Goal: Task Accomplishment & Management: Manage account settings

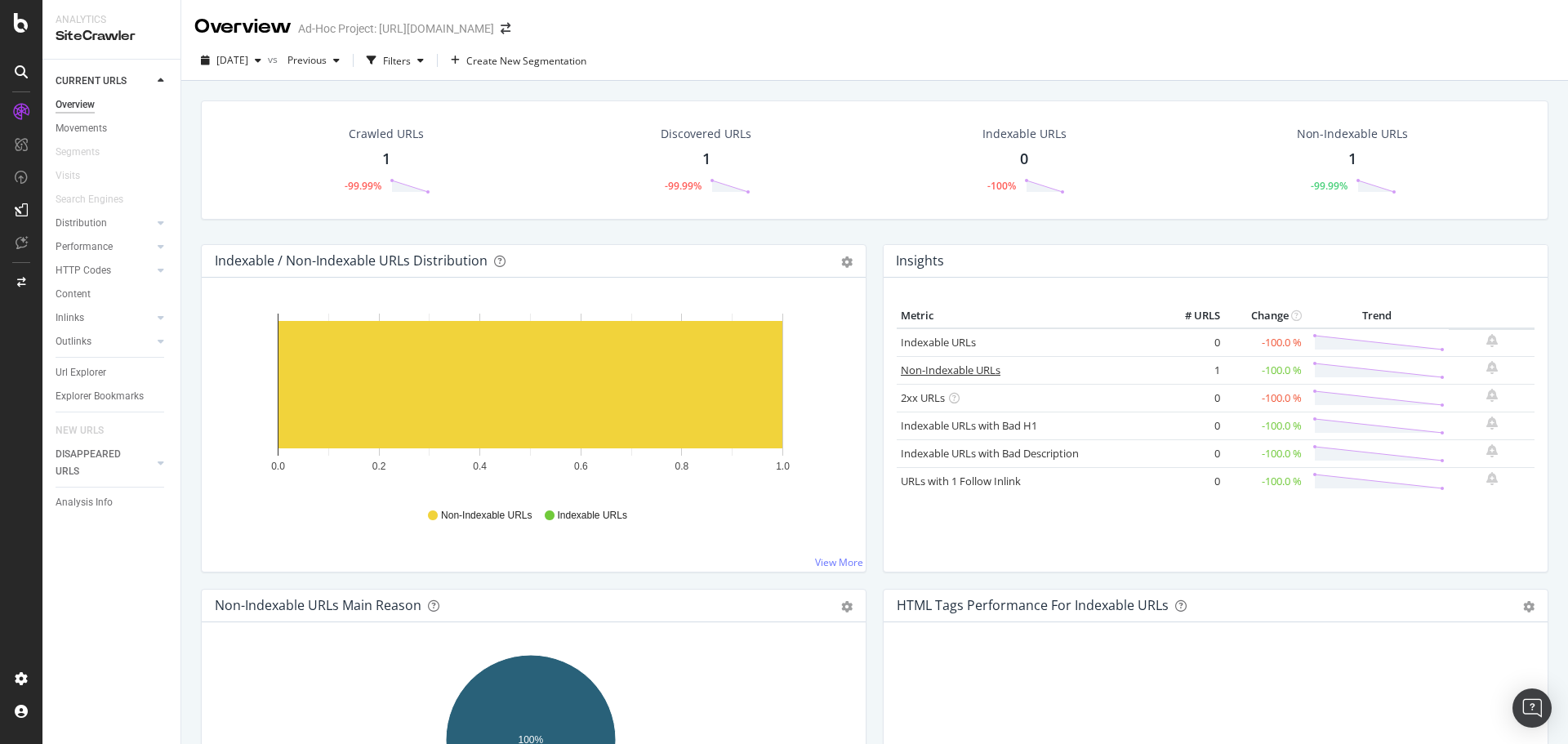
click at [930, 373] on link "Non-Indexable URLs" at bounding box center [951, 370] width 100 height 15
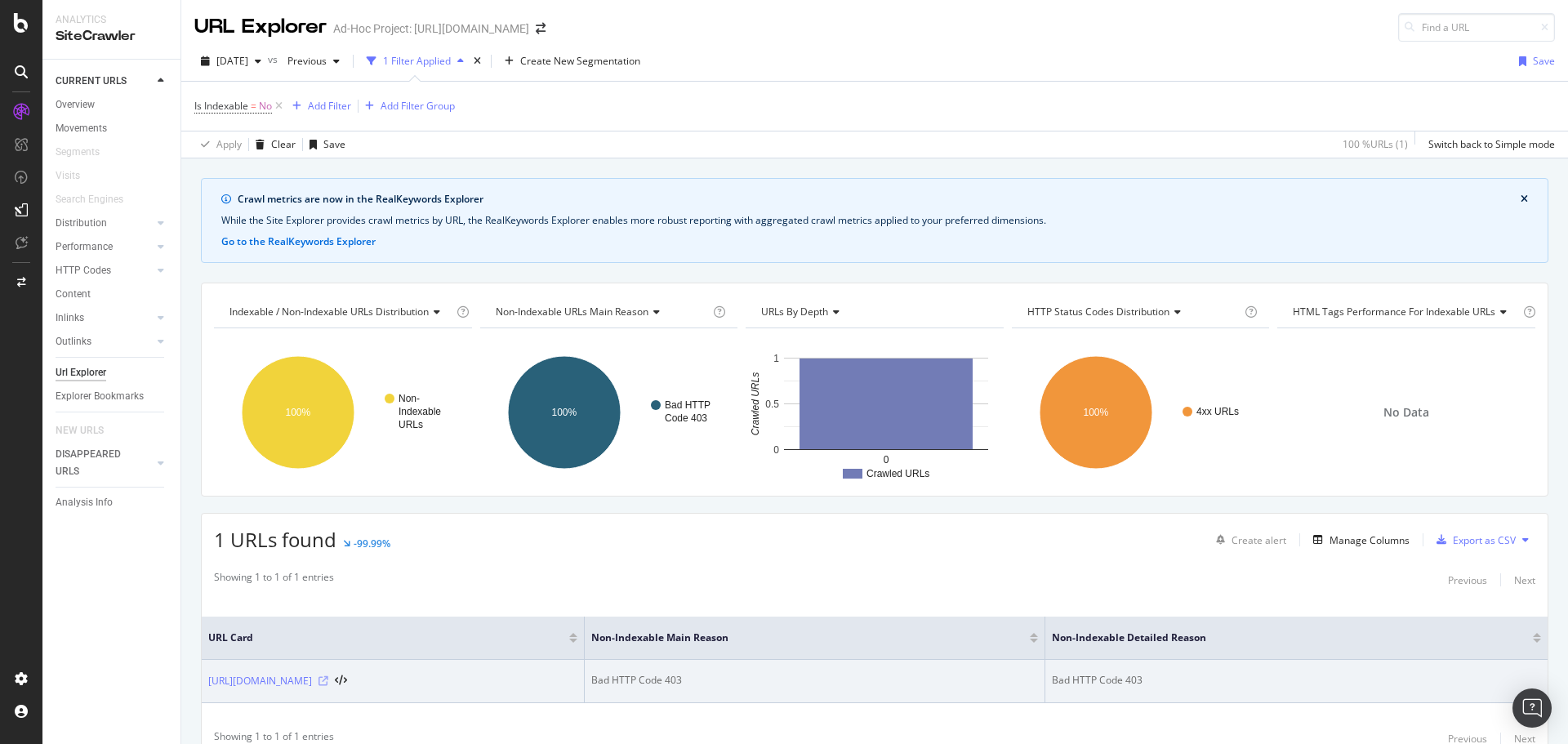
click at [329, 680] on icon at bounding box center [323, 680] width 10 height 10
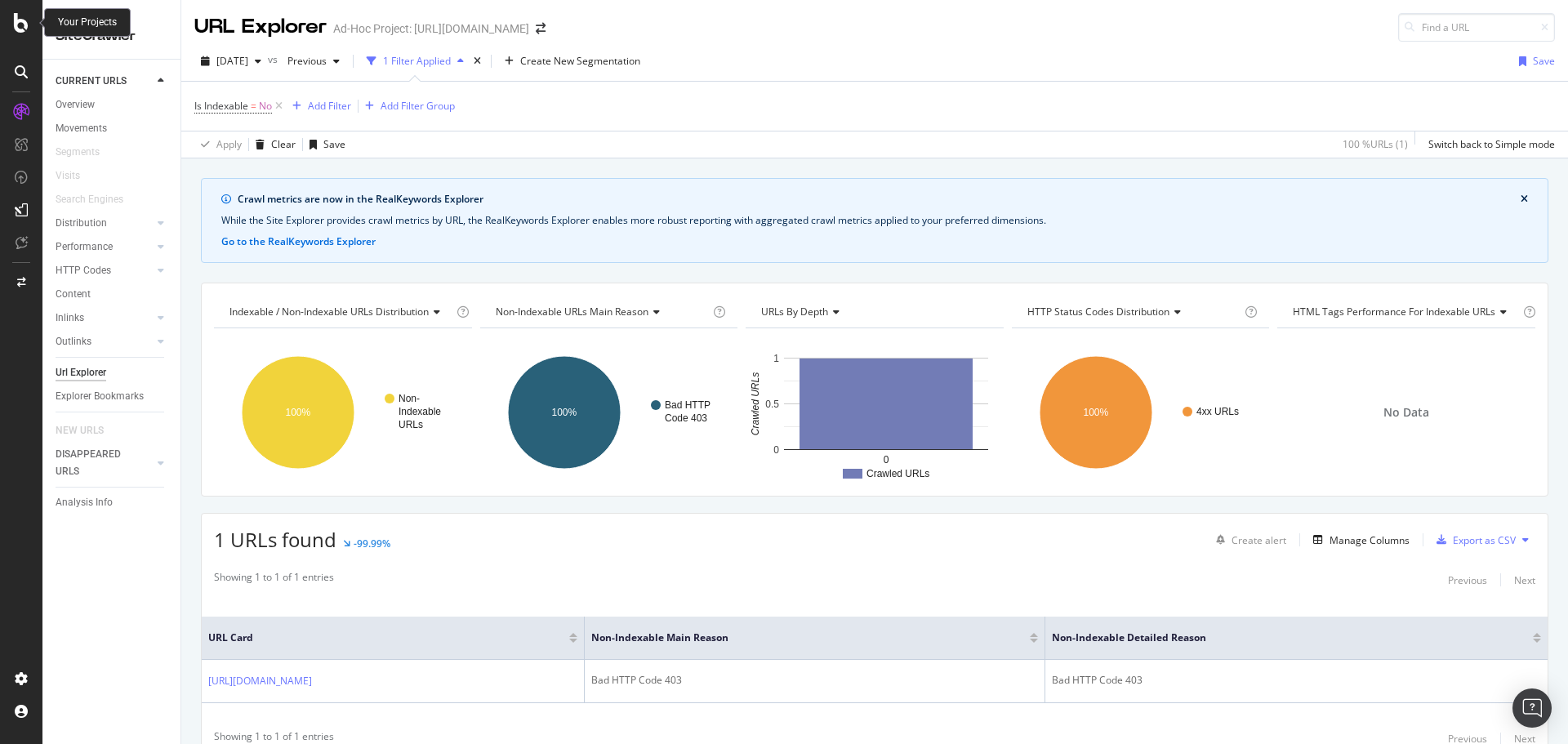
click at [25, 31] on icon at bounding box center [21, 22] width 15 height 19
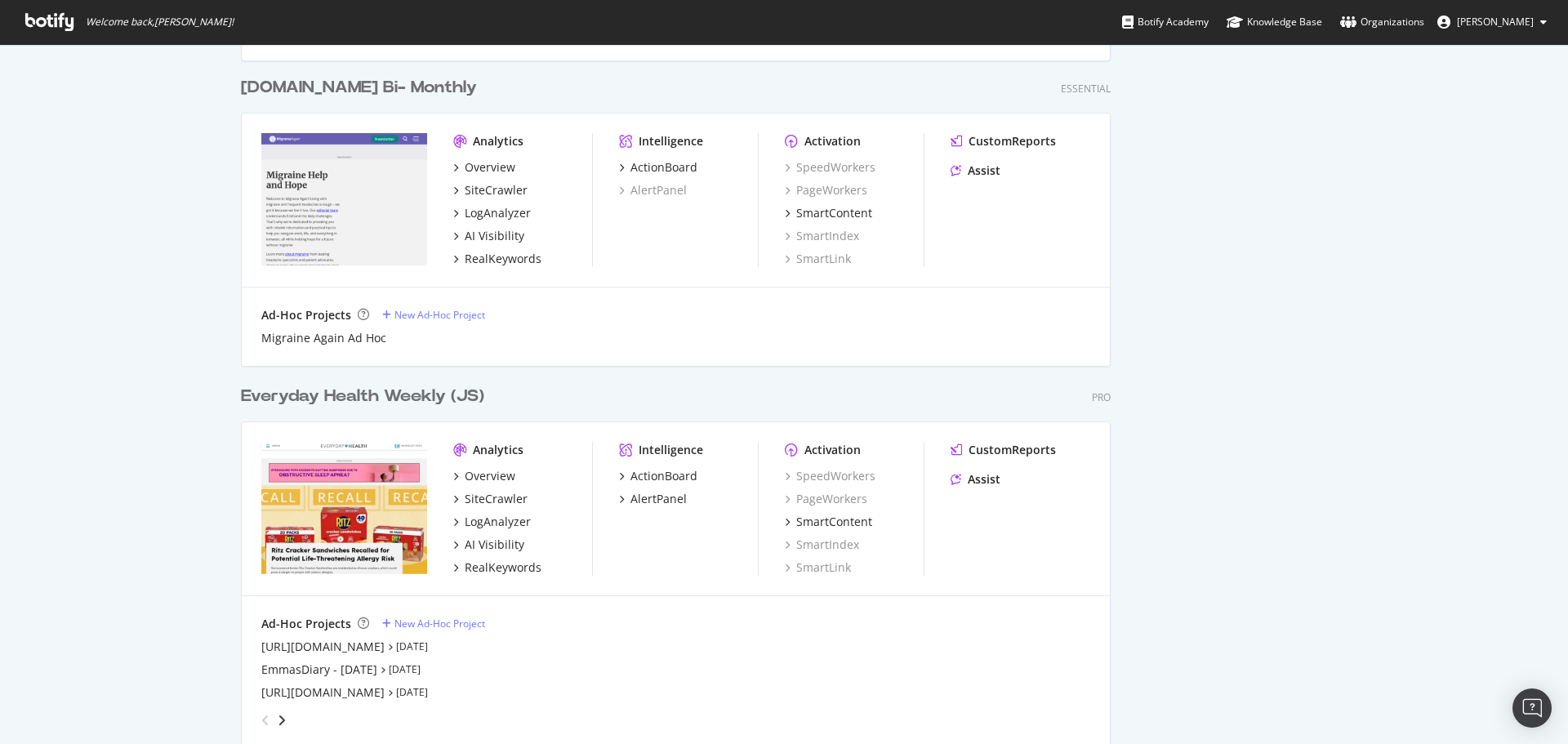
scroll to position [1633, 0]
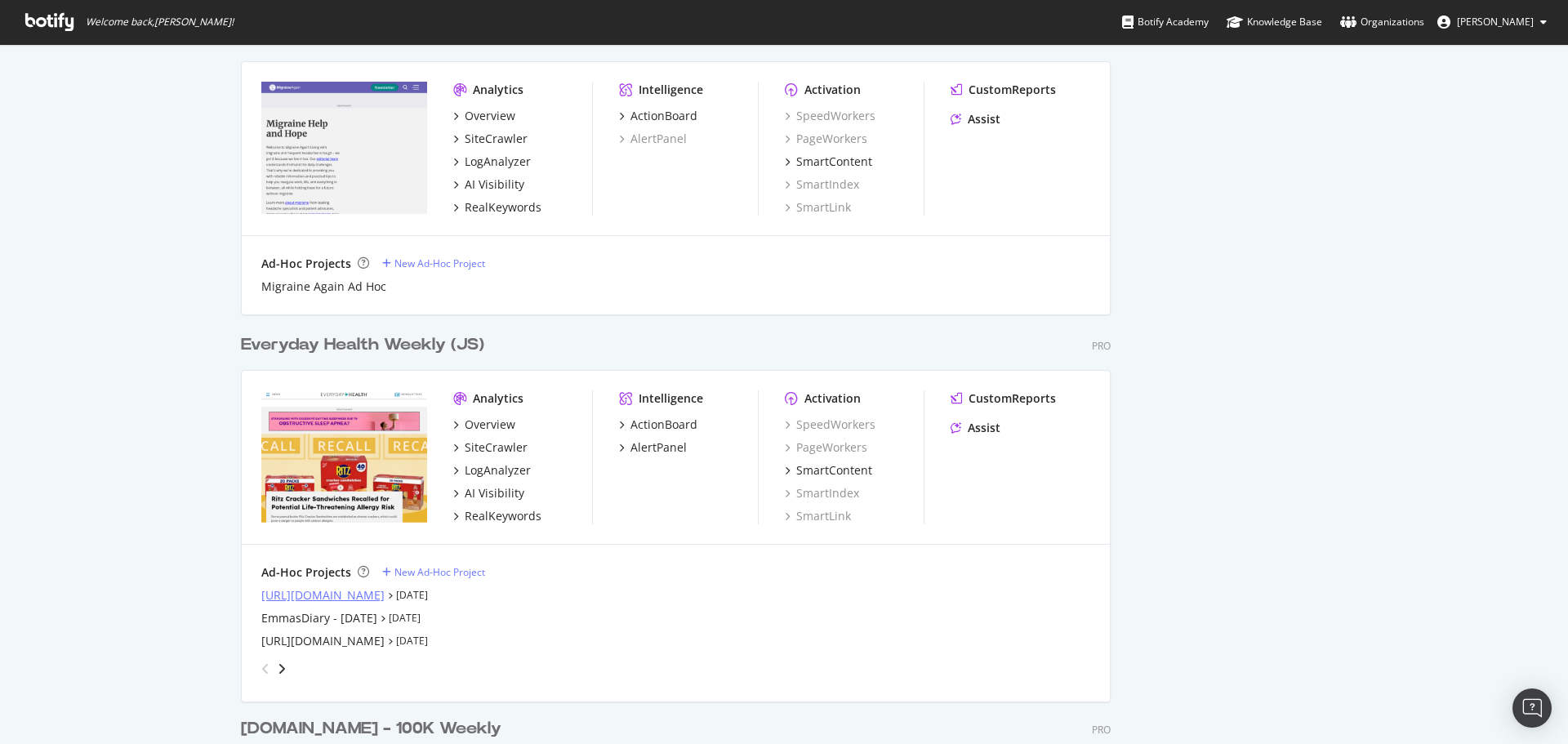
click at [344, 594] on div "[URL][DOMAIN_NAME]" at bounding box center [323, 595] width 124 height 17
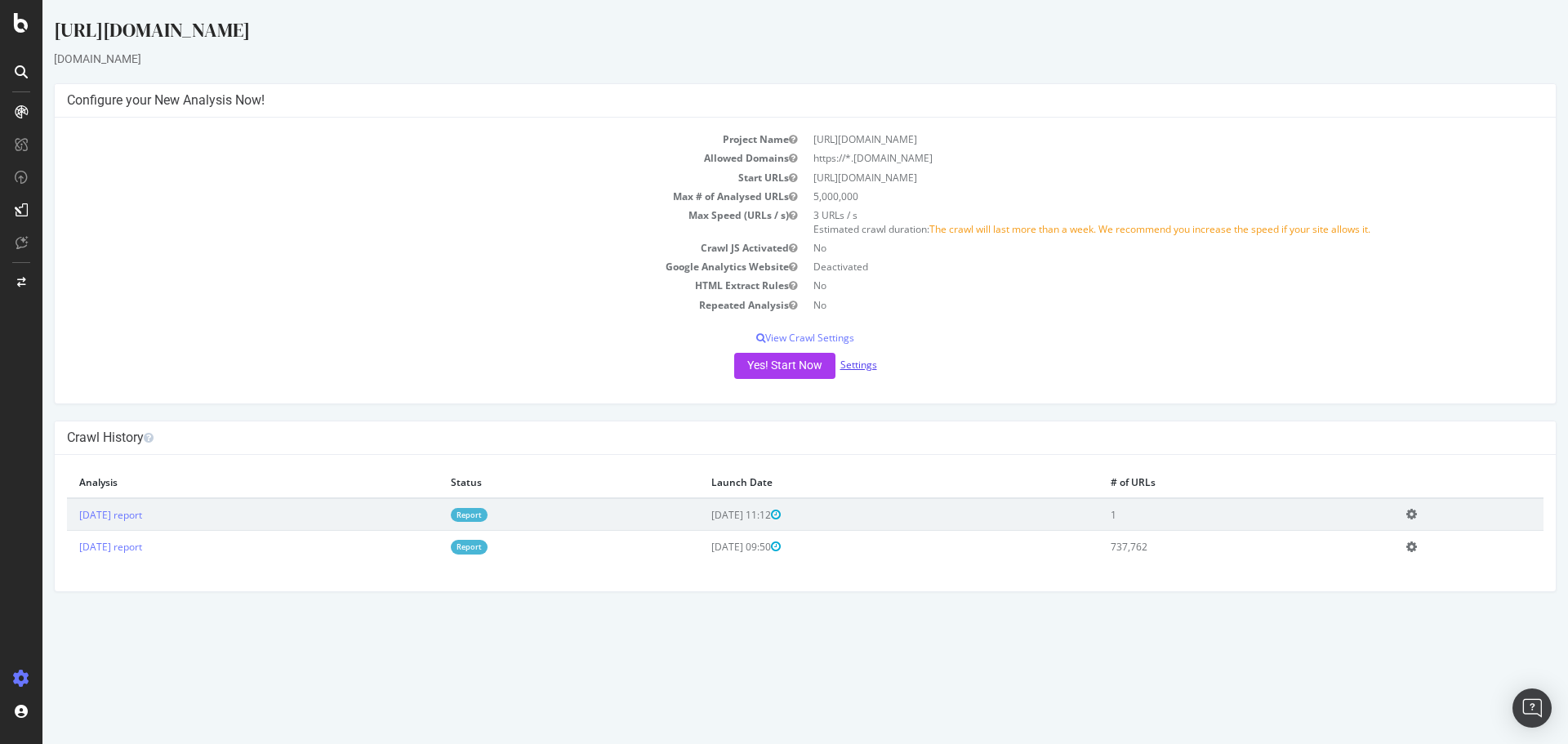
click at [853, 362] on link "Settings" at bounding box center [859, 364] width 37 height 14
click at [802, 373] on button "Yes! Start Now" at bounding box center [785, 366] width 102 height 26
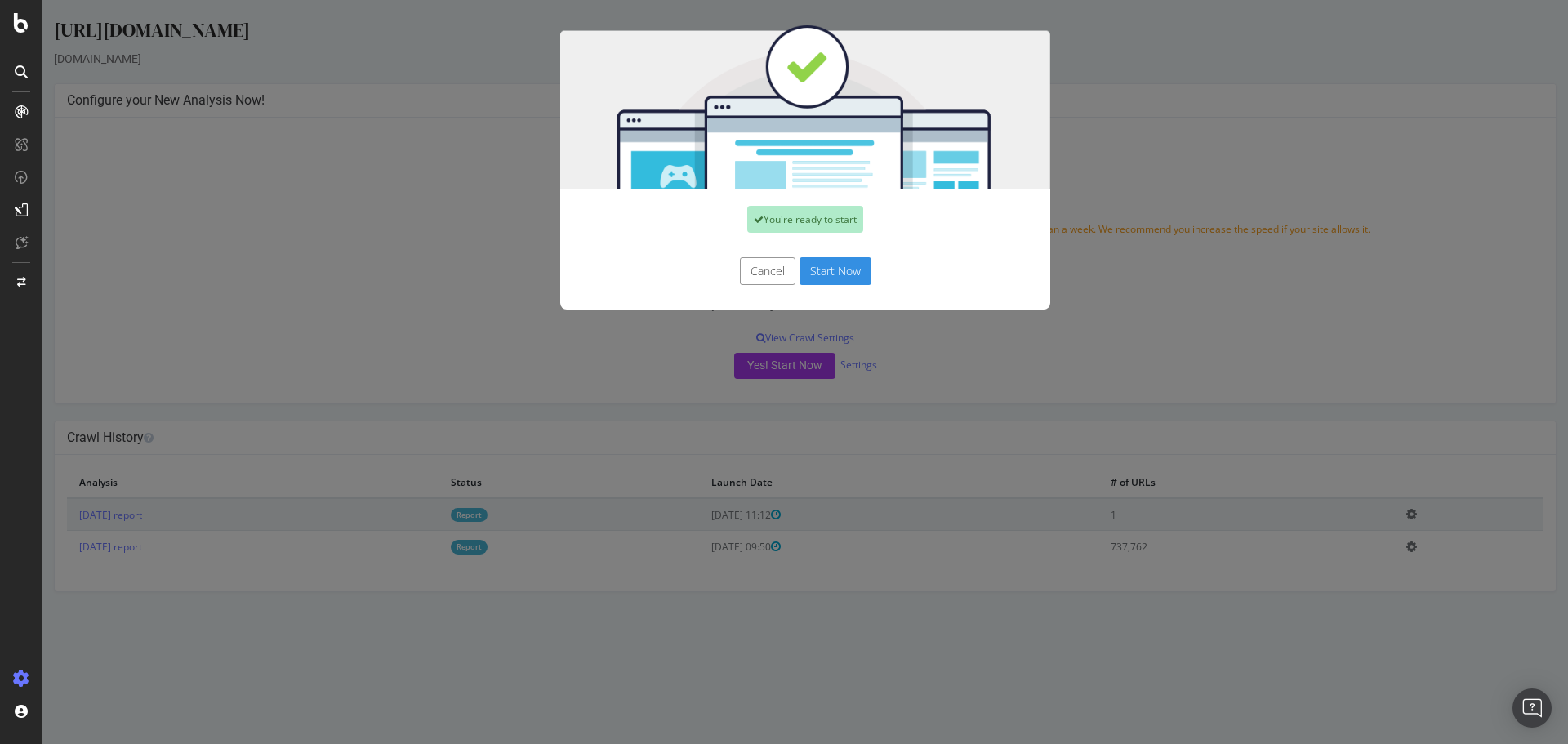
click at [832, 278] on button "Start Now" at bounding box center [836, 271] width 72 height 28
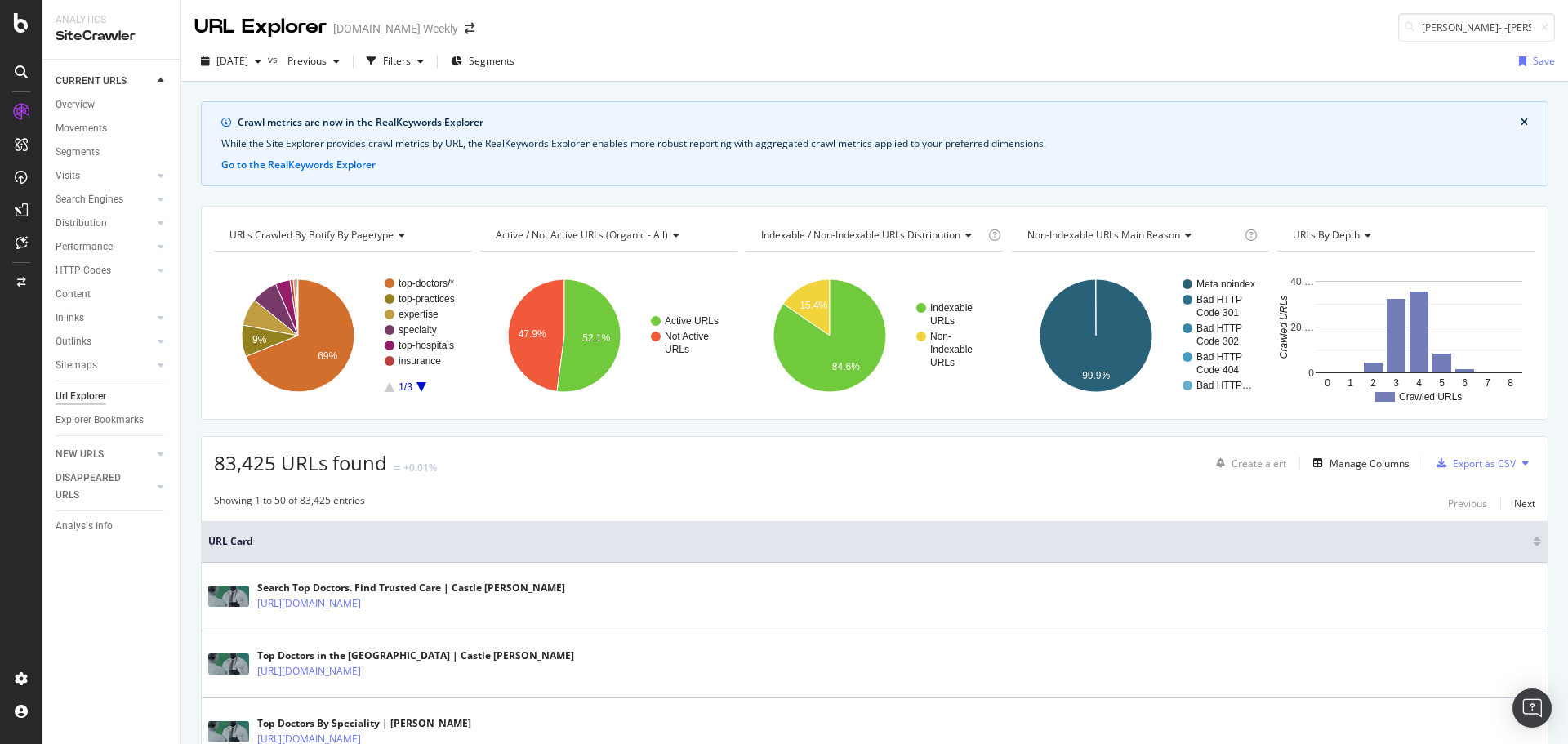
scroll to position [163, 0]
click at [18, 33] on div at bounding box center [21, 372] width 42 height 744
click at [18, 26] on icon at bounding box center [21, 22] width 15 height 19
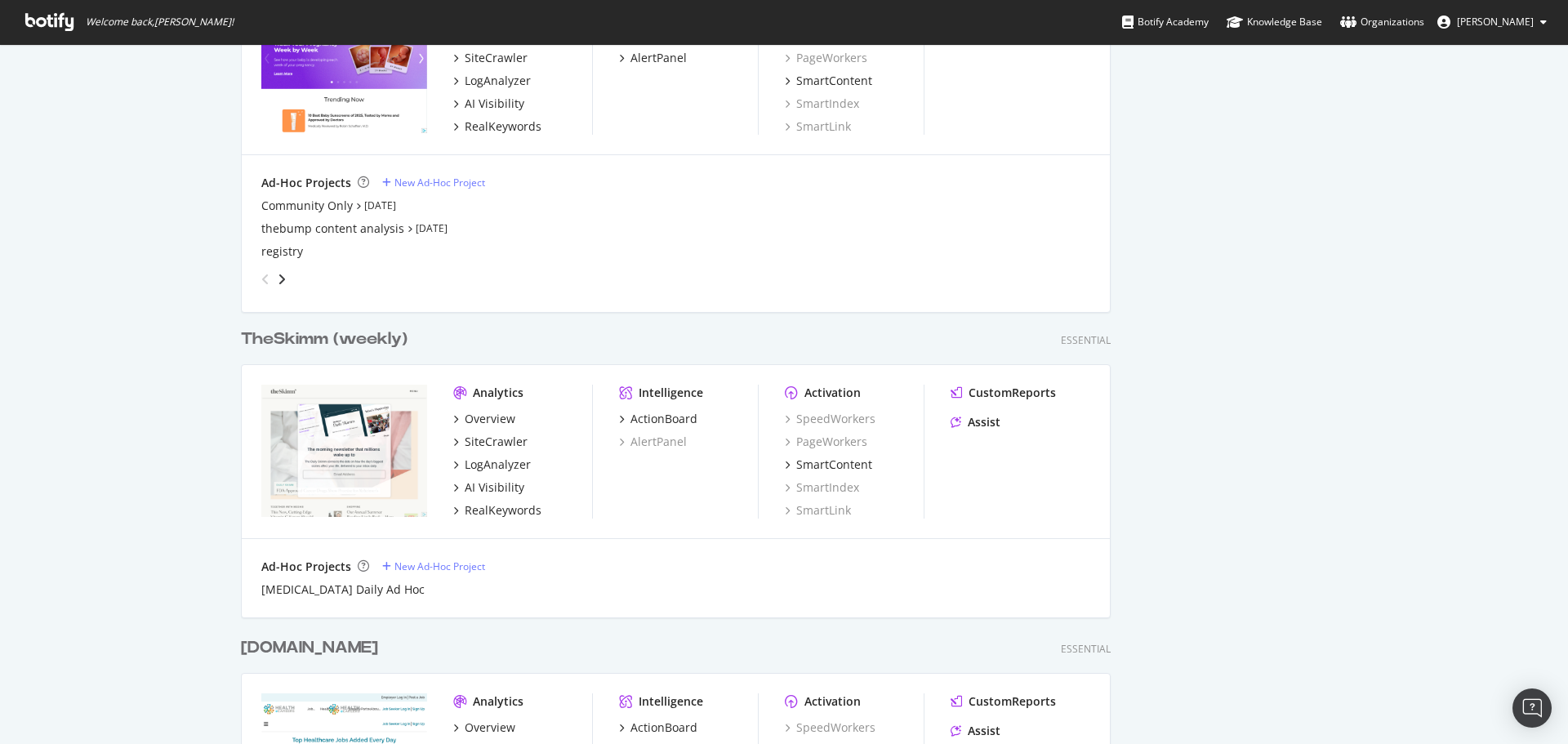
scroll to position [2776, 0]
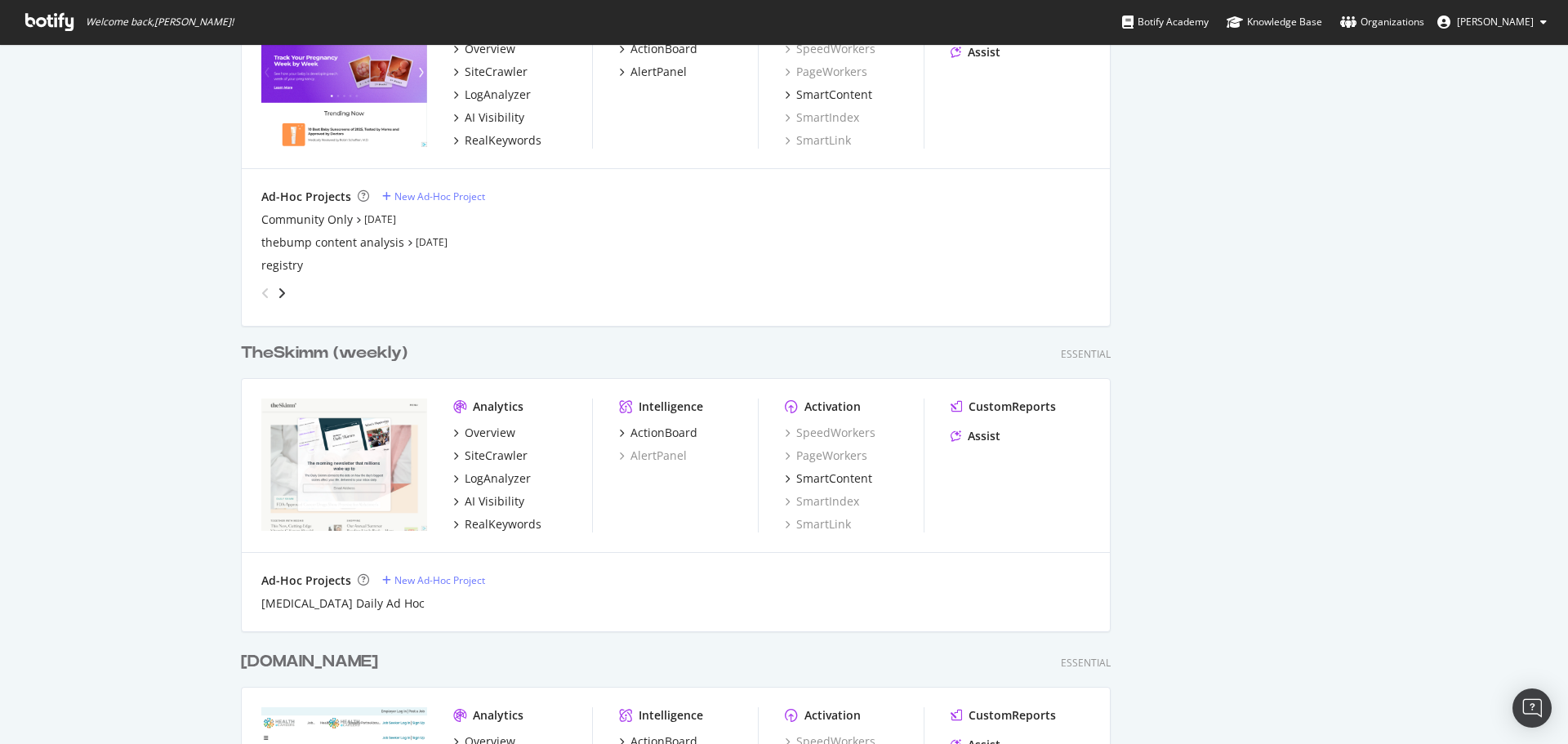
click at [327, 361] on div "TheSkimm (weekly)" at bounding box center [324, 354] width 166 height 24
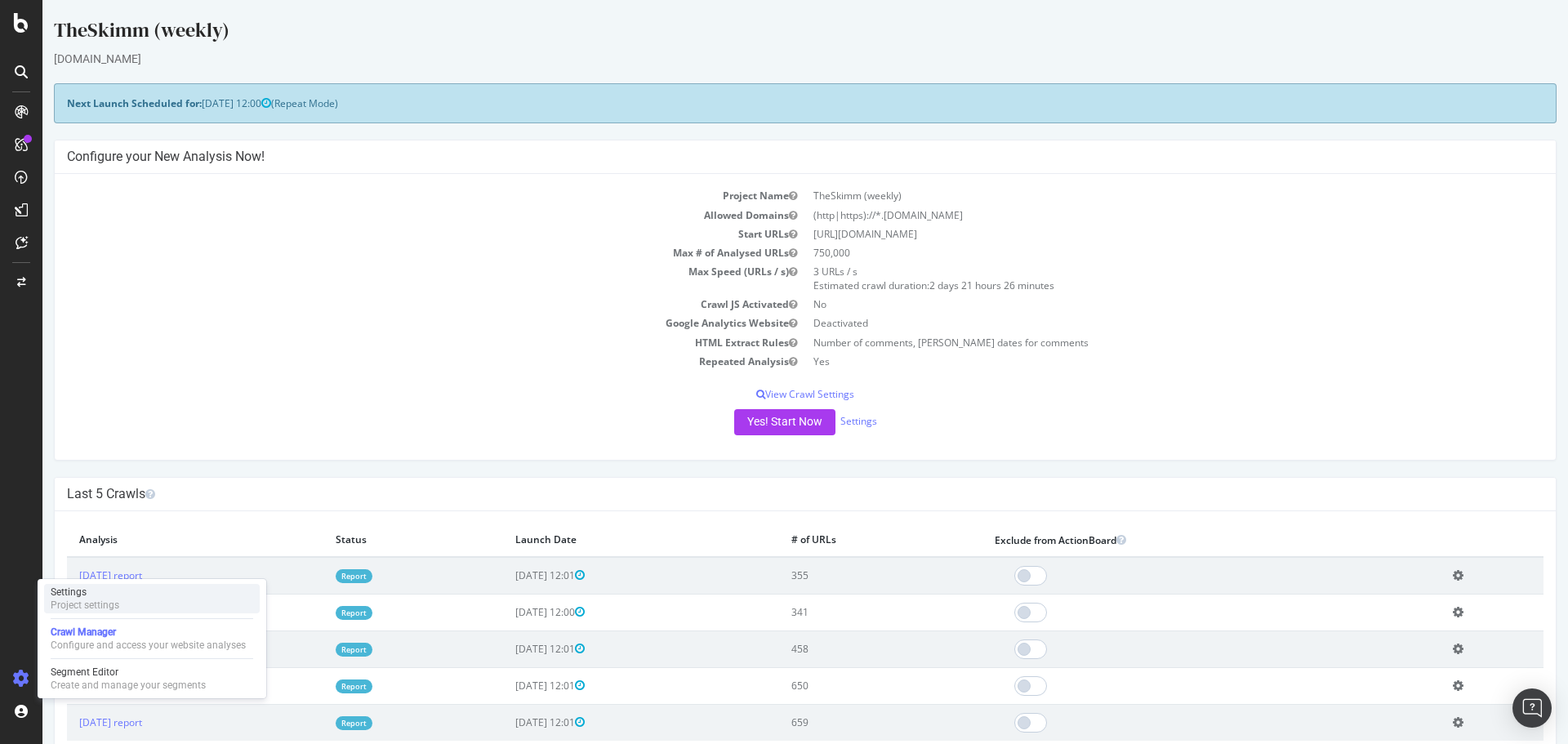
click at [88, 598] on div "Project settings" at bounding box center [85, 605] width 68 height 13
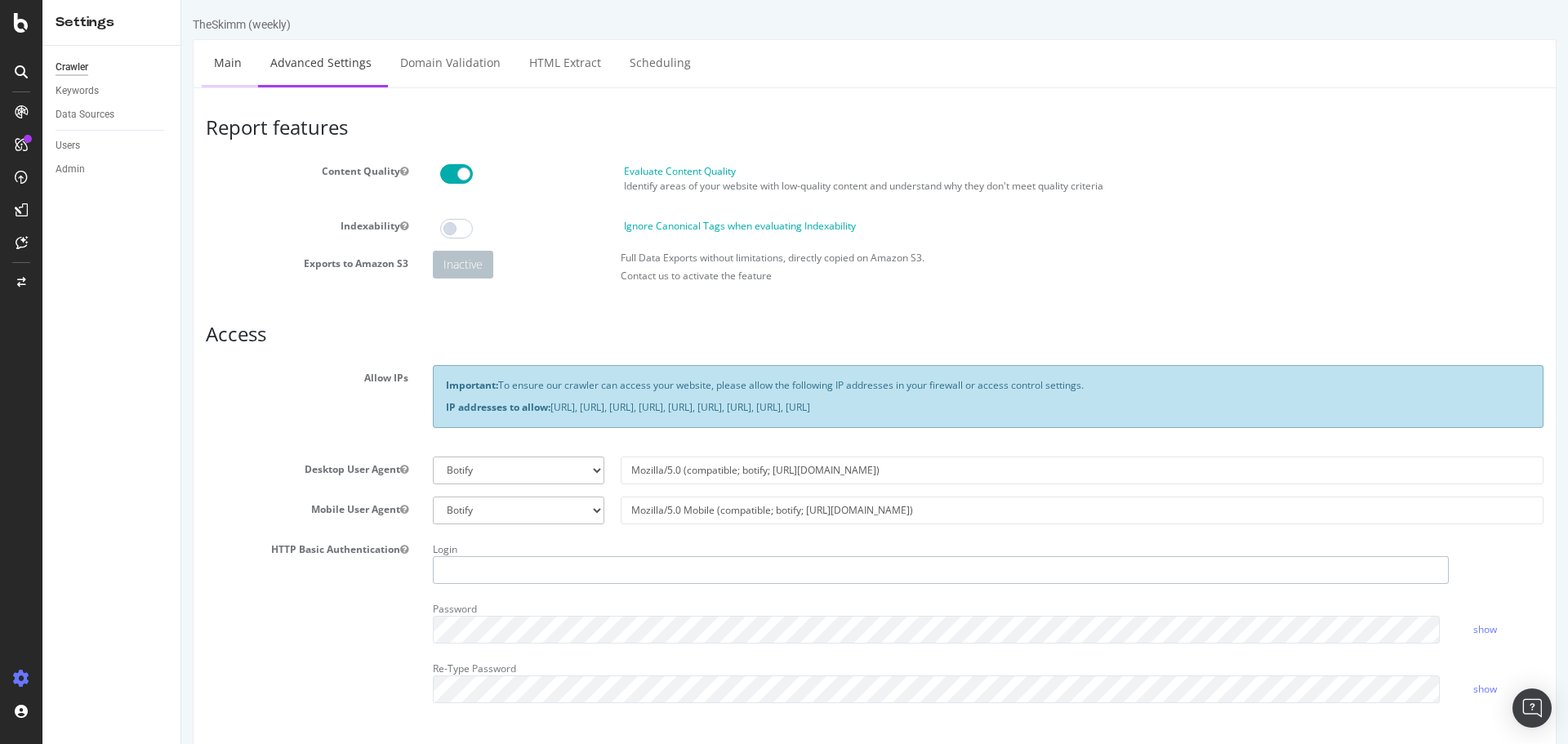
type input "krusty"
click at [229, 68] on link "Main" at bounding box center [227, 62] width 53 height 45
click at [73, 145] on div "Users" at bounding box center [67, 146] width 25 height 18
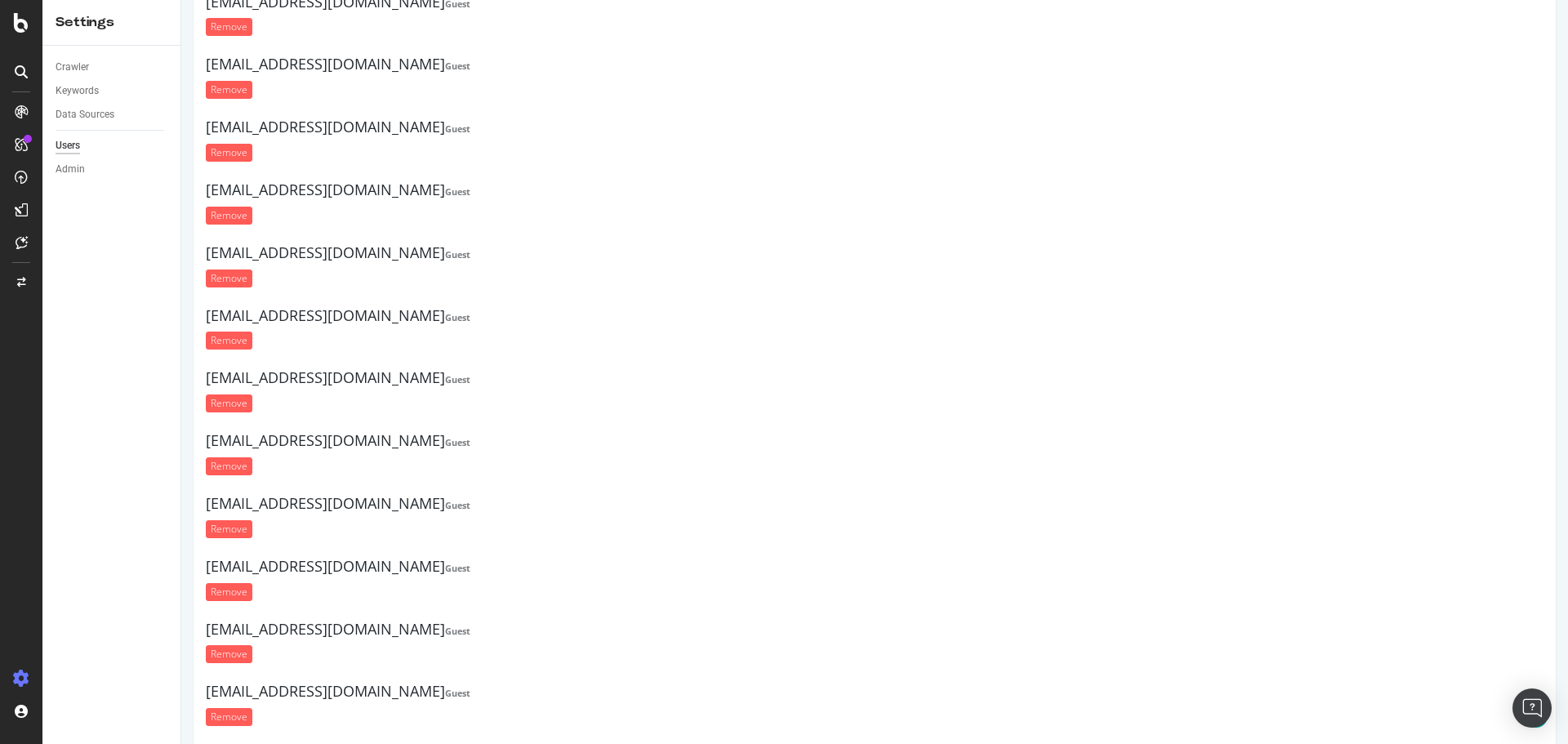
scroll to position [408, 0]
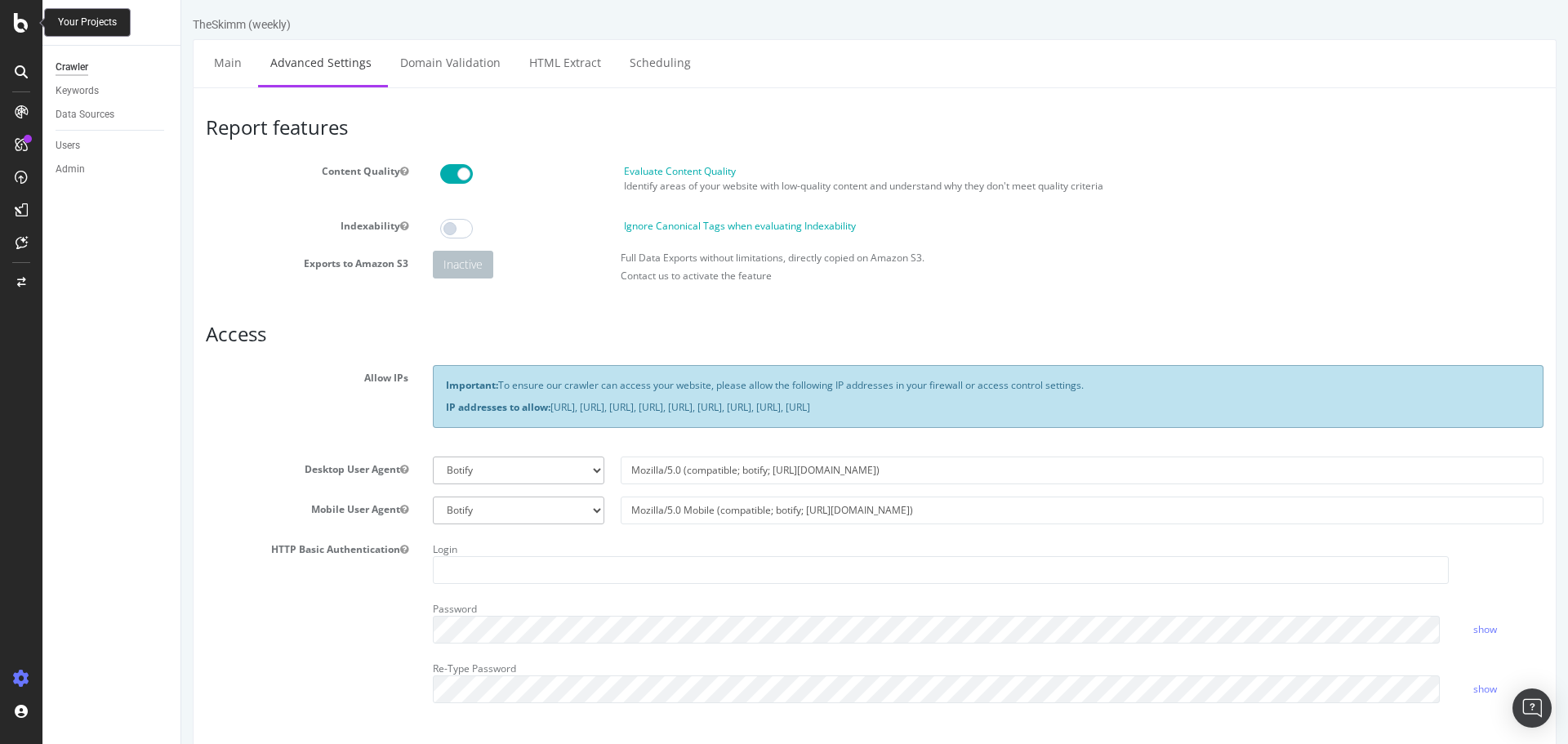
click at [20, 18] on icon at bounding box center [21, 22] width 15 height 19
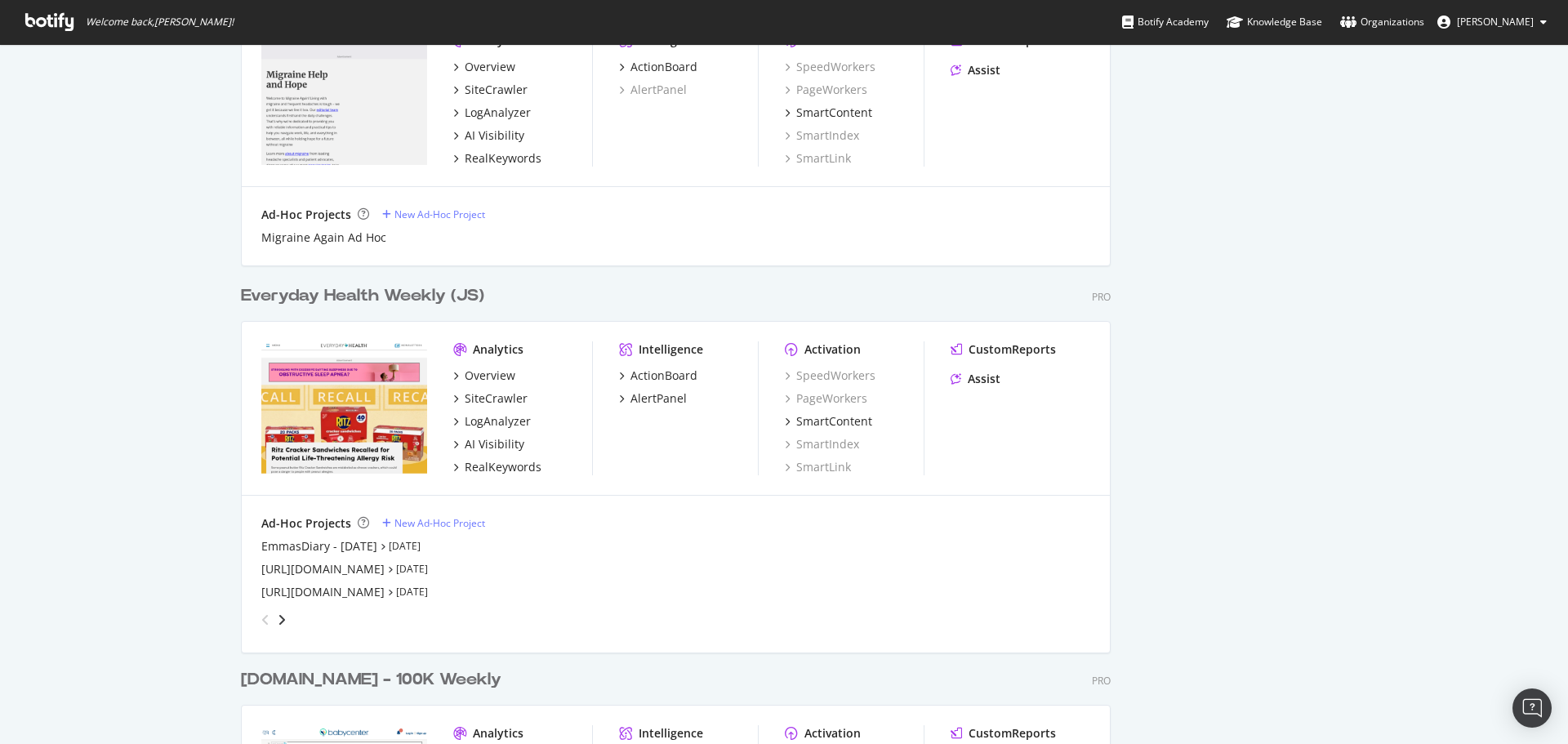
scroll to position [1714, 0]
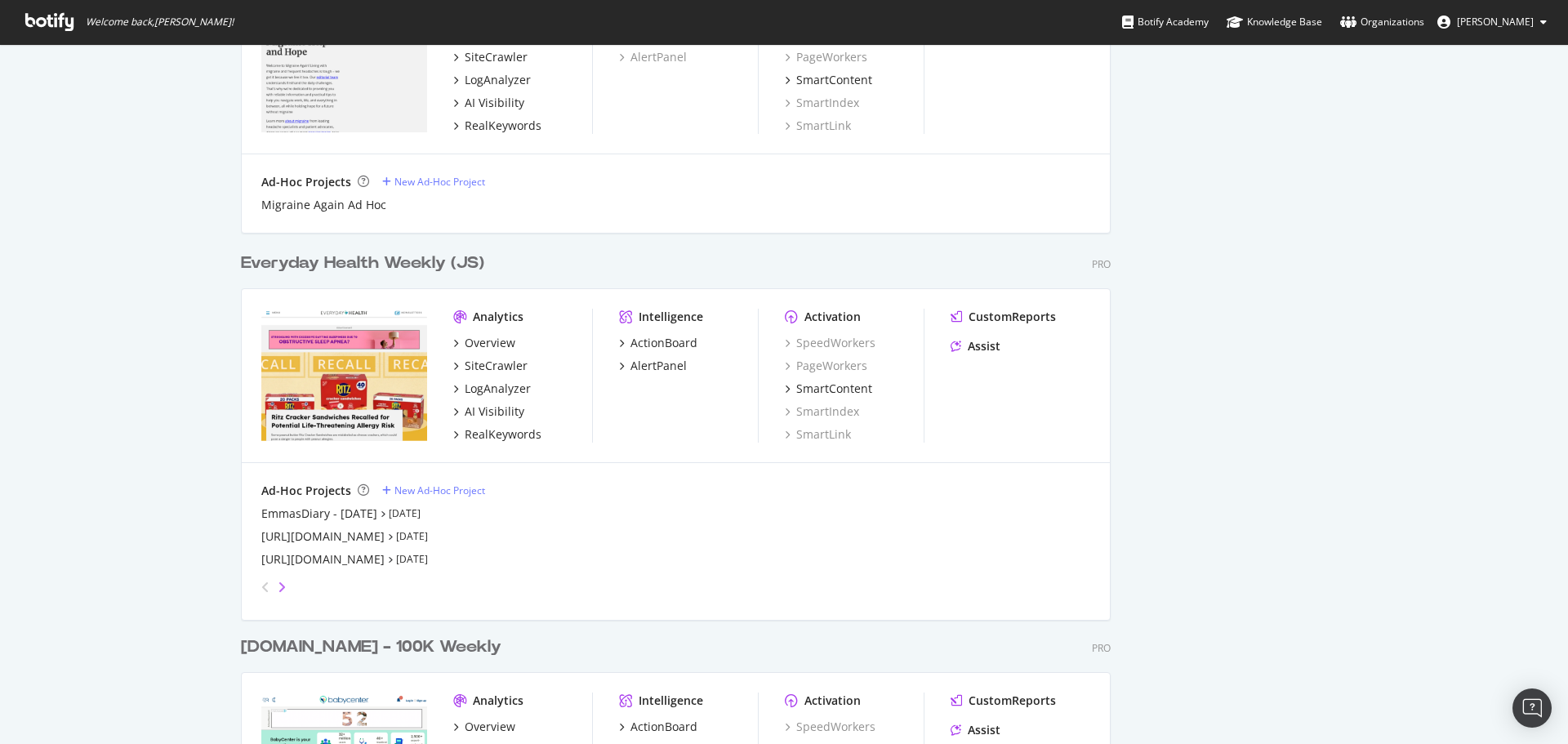
click at [279, 587] on icon "angle-right" at bounding box center [282, 587] width 8 height 13
